Goal: Task Accomplishment & Management: Manage account settings

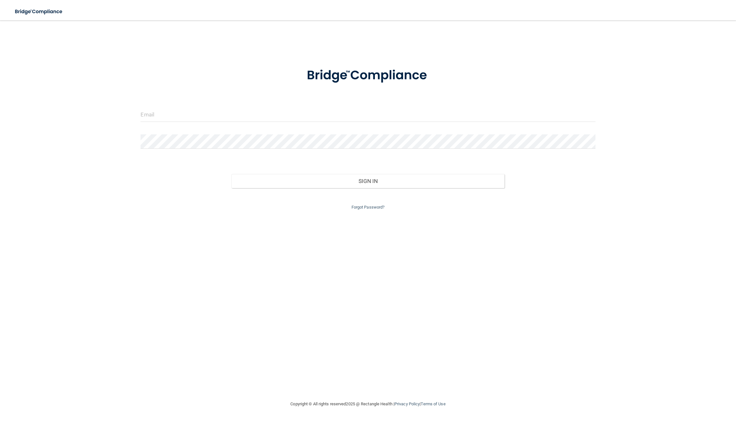
click at [428, 41] on div "Invalid email/password. You don't have permission to access that page. Sign In …" at bounding box center [368, 210] width 710 height 367
click at [168, 112] on input "email" at bounding box center [367, 115] width 454 height 14
click at [0, 421] on com-1password-button at bounding box center [0, 421] width 0 height 0
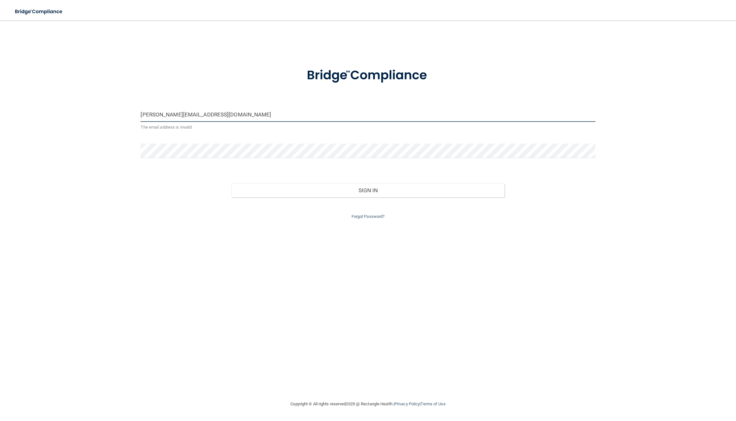
type input "[PERSON_NAME][EMAIL_ADDRESS][DOMAIN_NAME]"
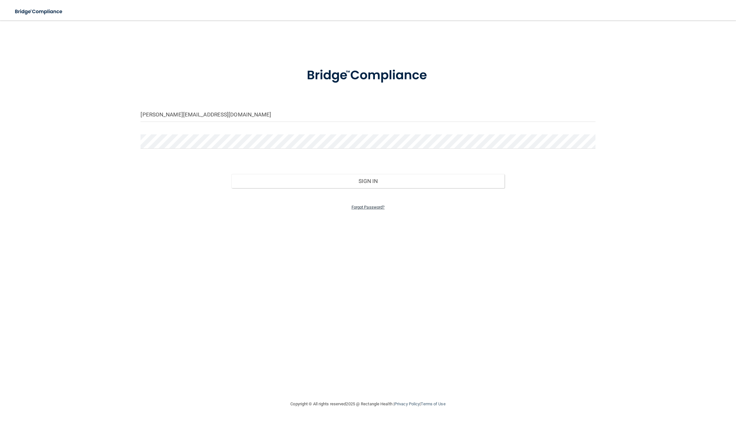
click at [366, 209] on link "Forgot Password?" at bounding box center [367, 207] width 33 height 5
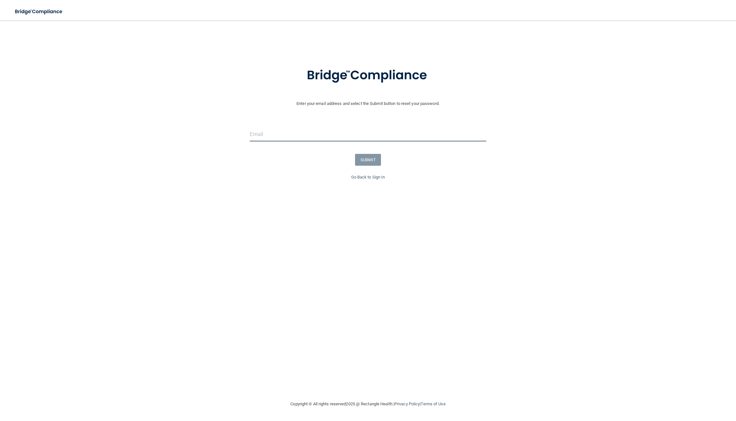
click at [315, 136] on input "email" at bounding box center [368, 134] width 237 height 14
type input "[PERSON_NAME][EMAIL_ADDRESS][DOMAIN_NAME]"
click at [362, 163] on button "SUBMIT" at bounding box center [368, 160] width 26 height 12
